Goal: Task Accomplishment & Management: Use online tool/utility

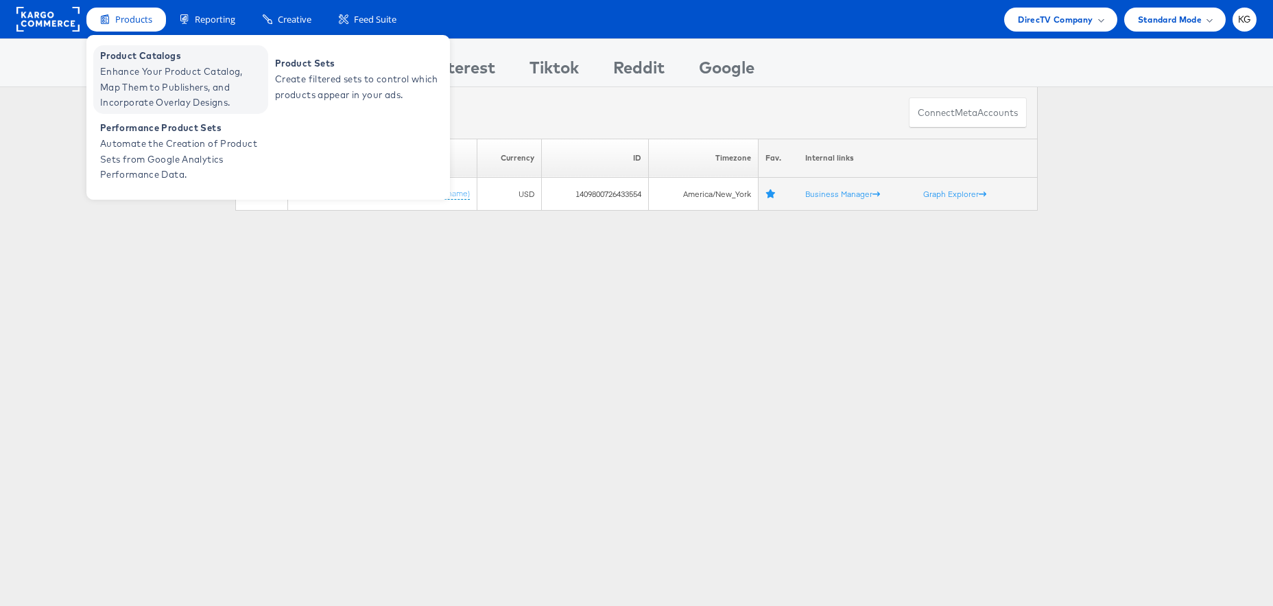
click at [134, 71] on span "Enhance Your Product Catalog, Map Them to Publishers, and Incorporate Overlay D…" at bounding box center [182, 87] width 165 height 47
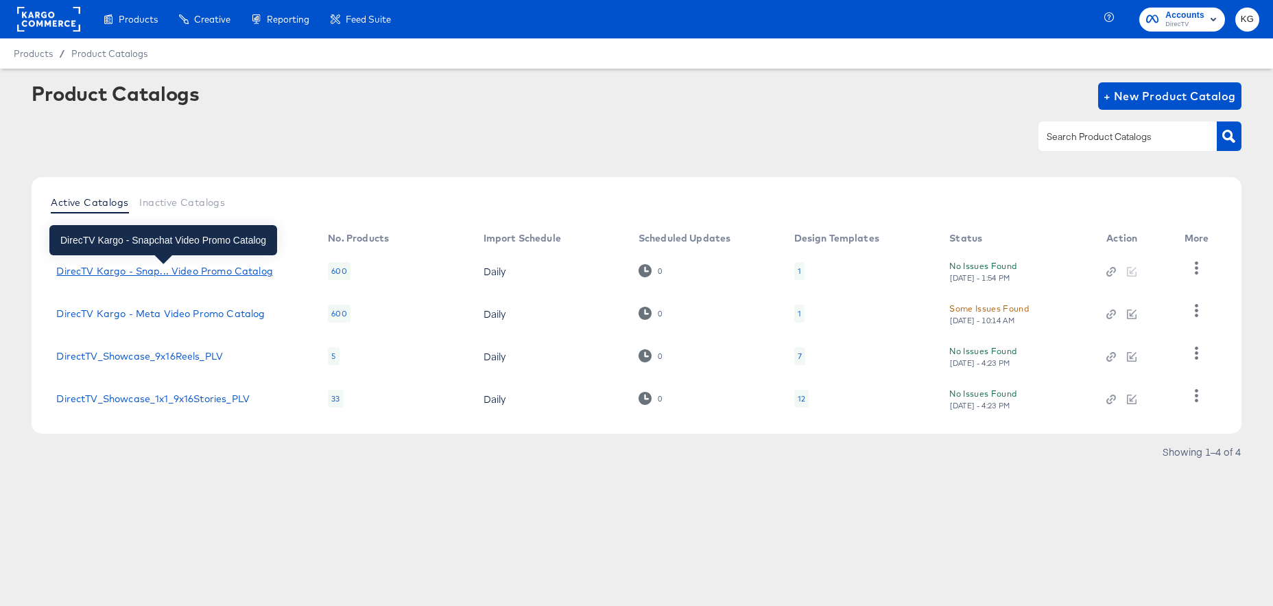
click at [217, 273] on div "DirecTV Kargo - Snap... Video Promo Catalog" at bounding box center [164, 270] width 216 height 11
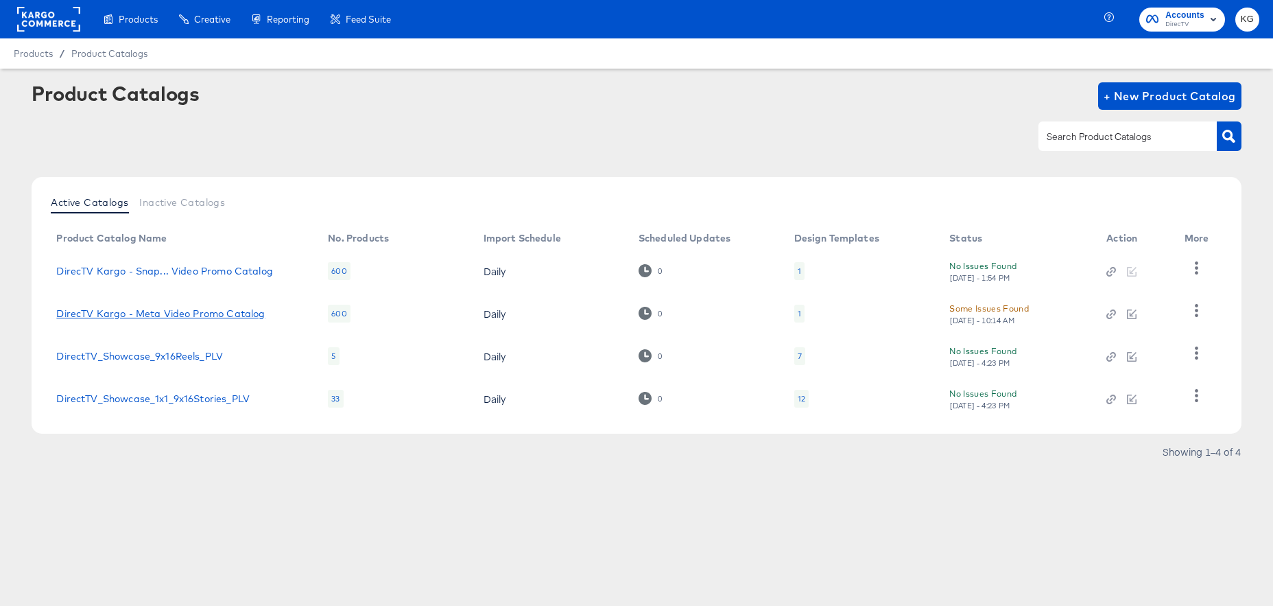
click at [215, 311] on link "DirecTV Kargo - Meta Video Promo Catalog" at bounding box center [160, 313] width 209 height 11
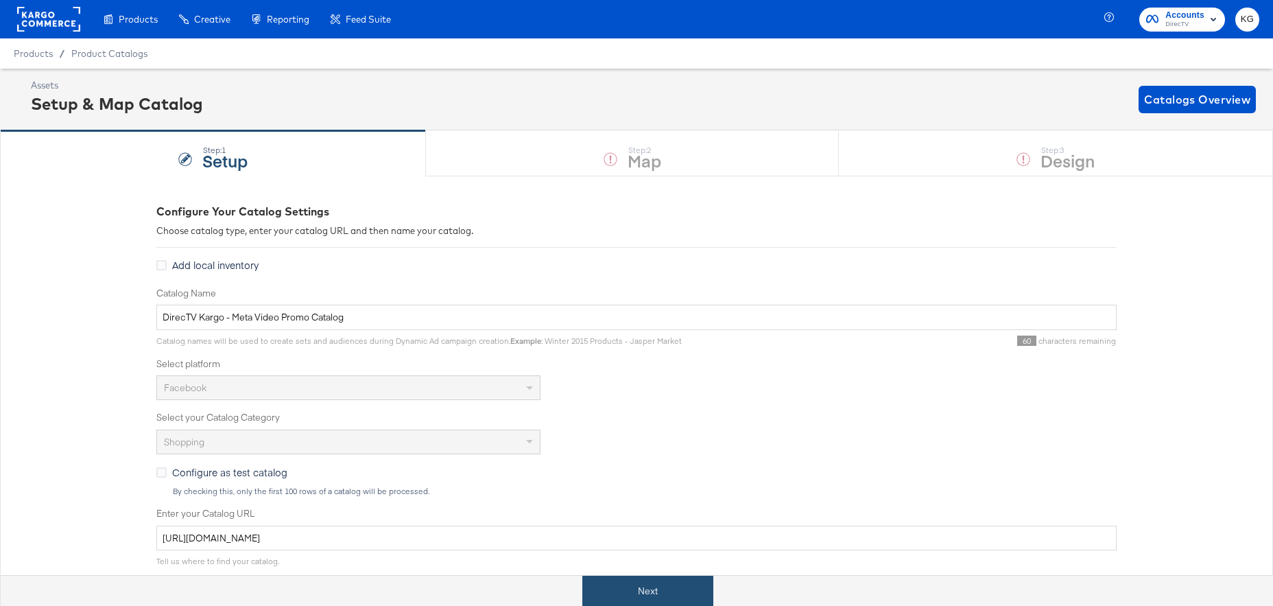
click at [628, 592] on button "Next" at bounding box center [647, 590] width 131 height 31
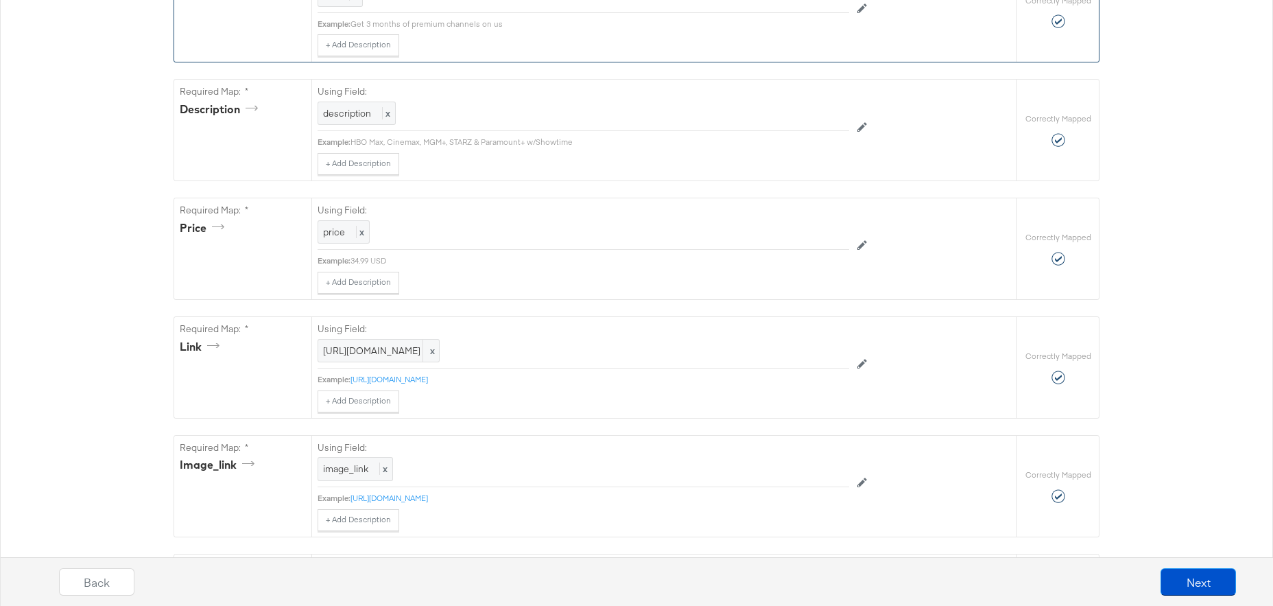
scroll to position [479, 0]
